Goal: Task Accomplishment & Management: Manage account settings

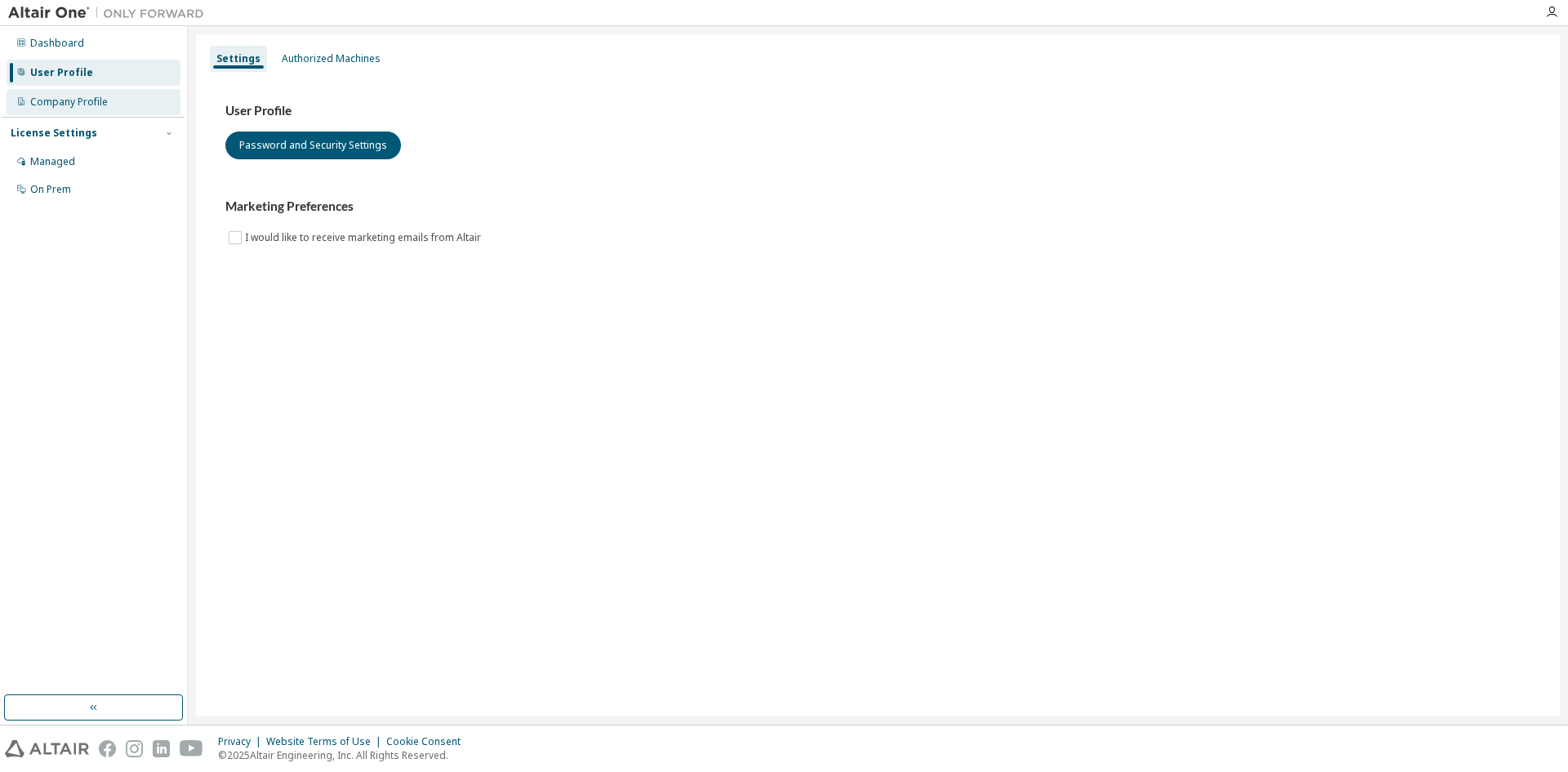
click at [64, 102] on div "Company Profile" at bounding box center [69, 102] width 78 height 13
